Goal: Navigation & Orientation: Understand site structure

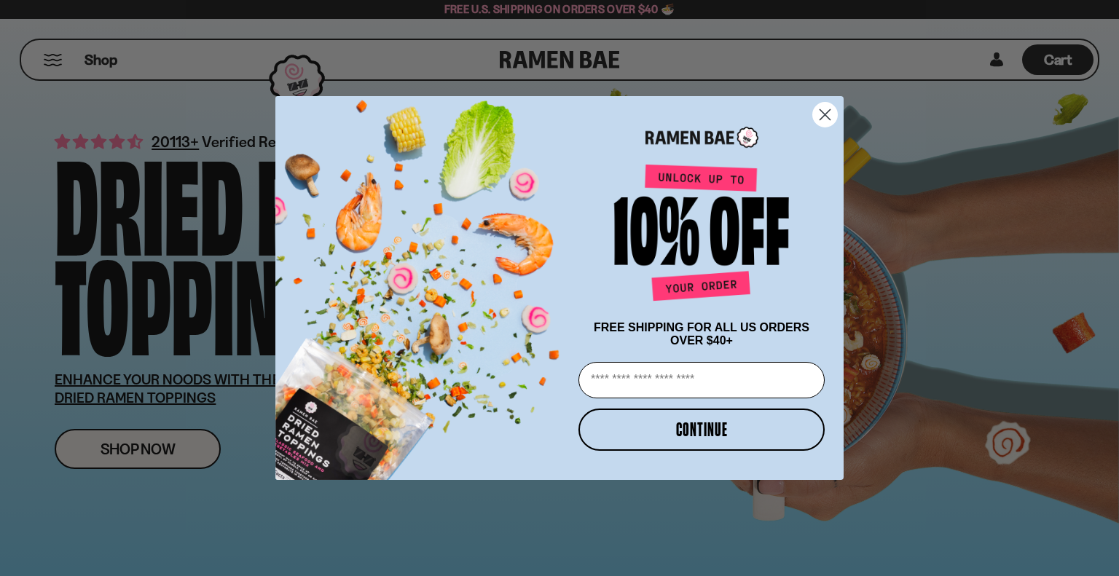
click at [823, 112] on icon "Close dialog" at bounding box center [825, 115] width 10 height 10
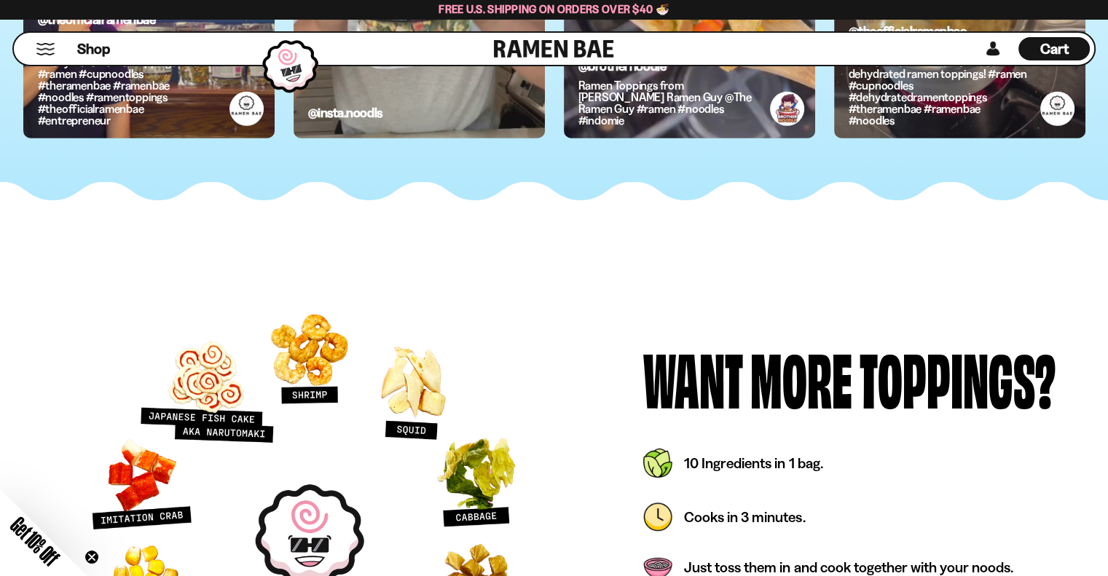
scroll to position [4284, 0]
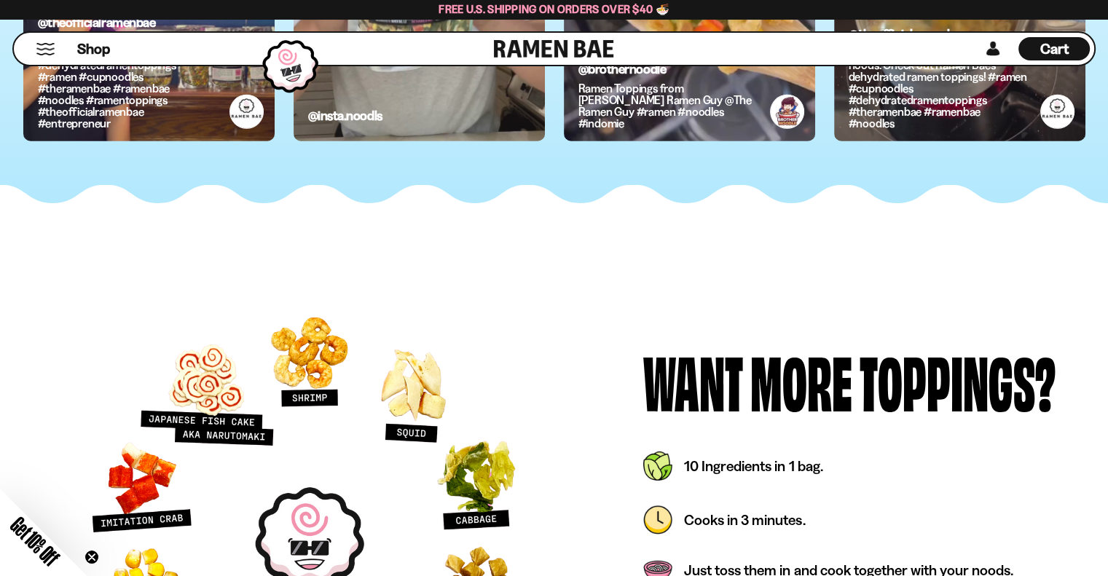
click at [47, 47] on button "Mobile Menu Trigger" at bounding box center [46, 49] width 20 height 12
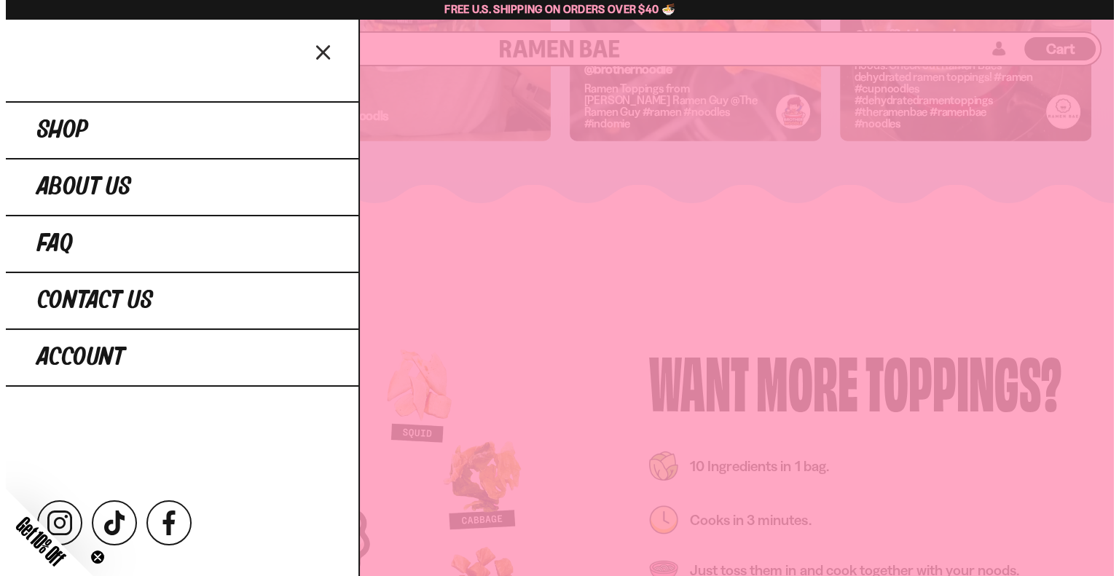
scroll to position [4315, 0]
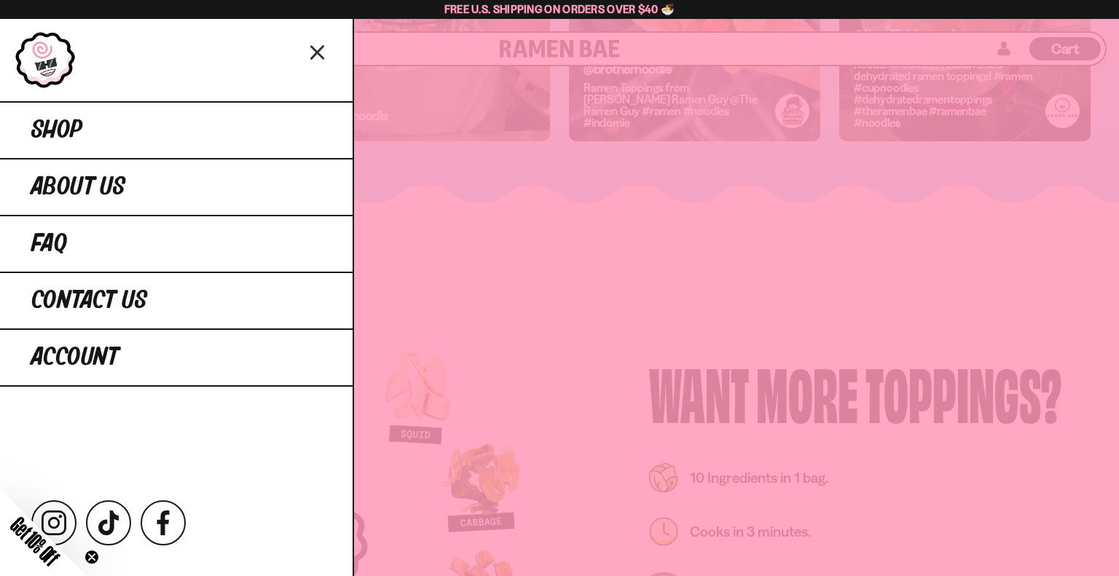
click at [311, 60] on icon "Close menu" at bounding box center [317, 53] width 25 height 28
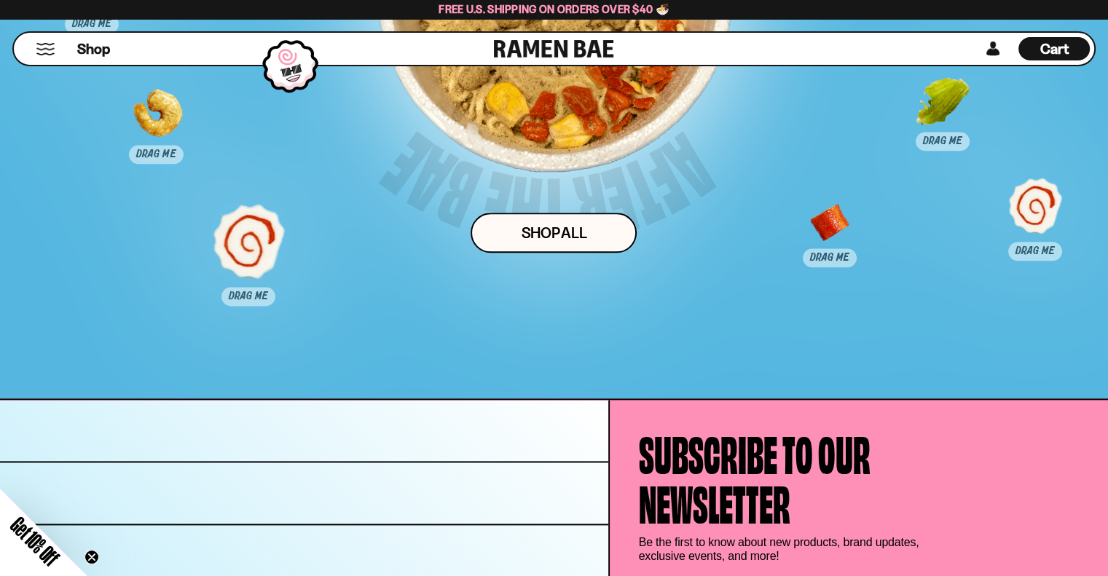
scroll to position [7480, 0]
